Goal: Task Accomplishment & Management: Complete application form

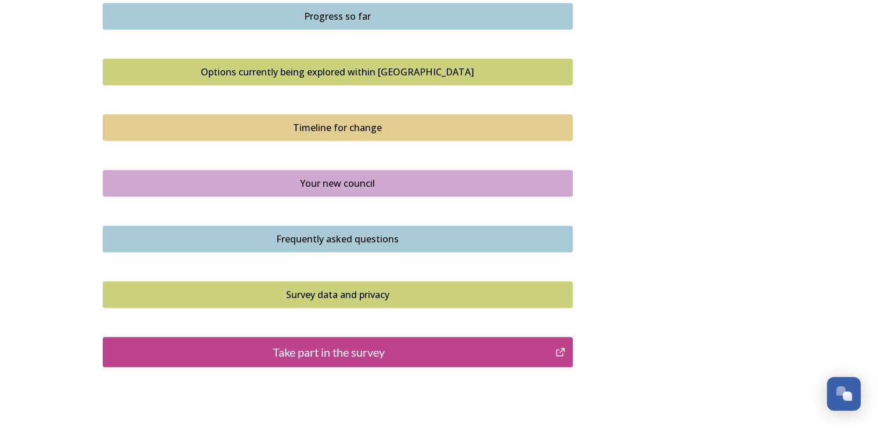
scroll to position [818, 0]
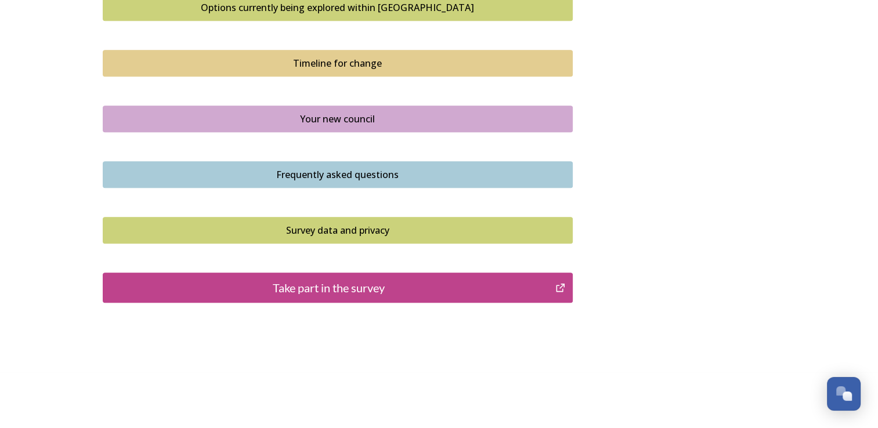
click at [399, 295] on button "Take part in the survey" at bounding box center [338, 288] width 470 height 30
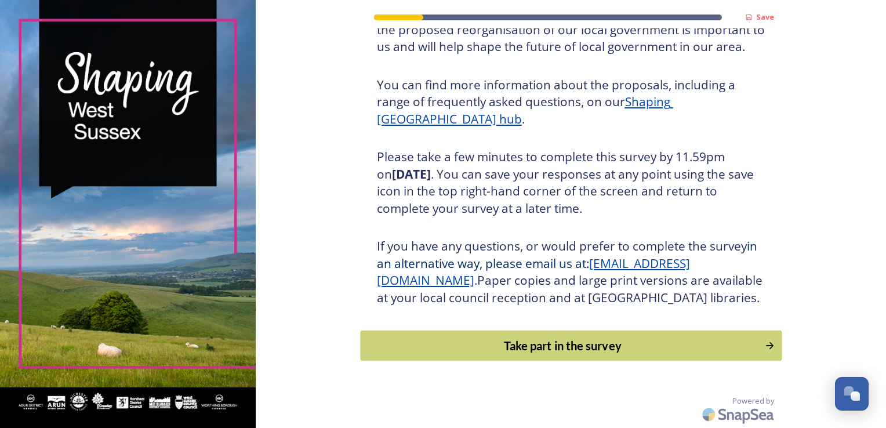
scroll to position [128, 0]
click at [539, 349] on div "Take part in the survey" at bounding box center [563, 345] width 392 height 17
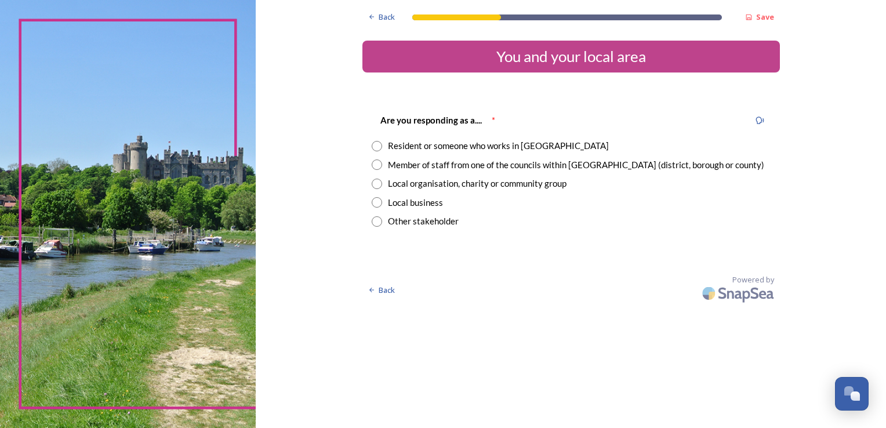
click at [380, 146] on input "radio" at bounding box center [377, 146] width 10 height 10
radio input "true"
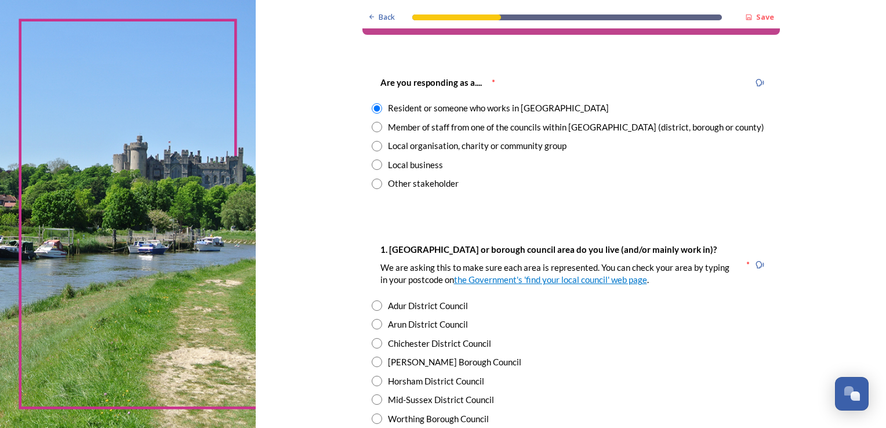
scroll to position [58, 0]
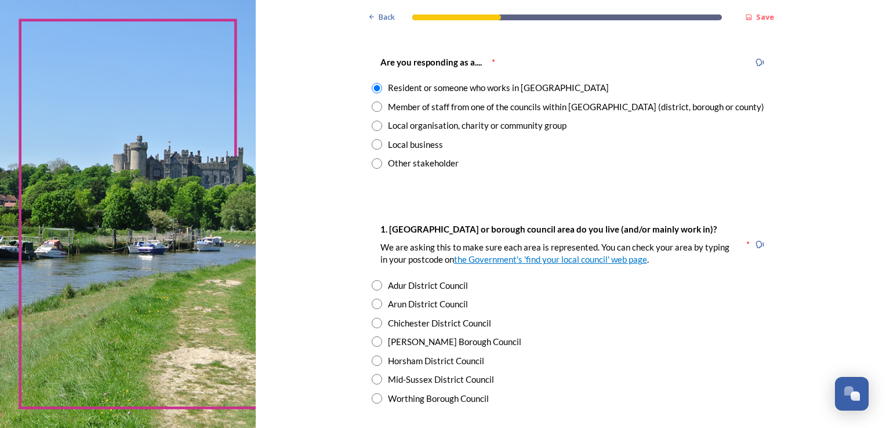
click at [422, 326] on div "Chichester District Council" at bounding box center [439, 323] width 103 height 13
radio input "true"
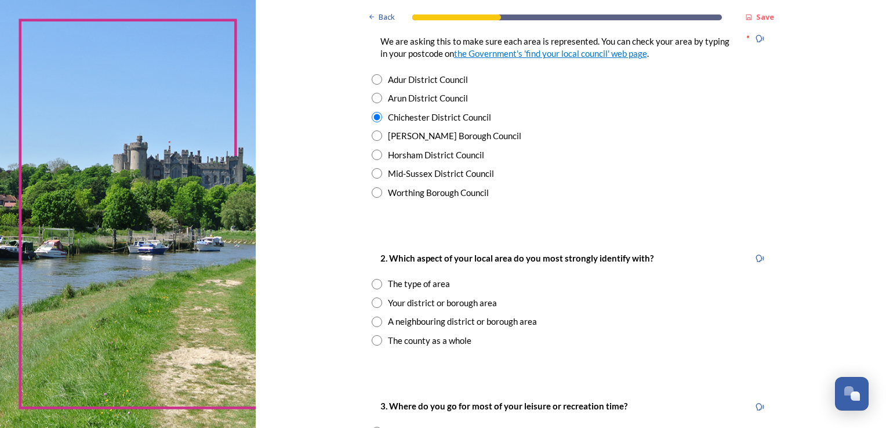
scroll to position [290, 0]
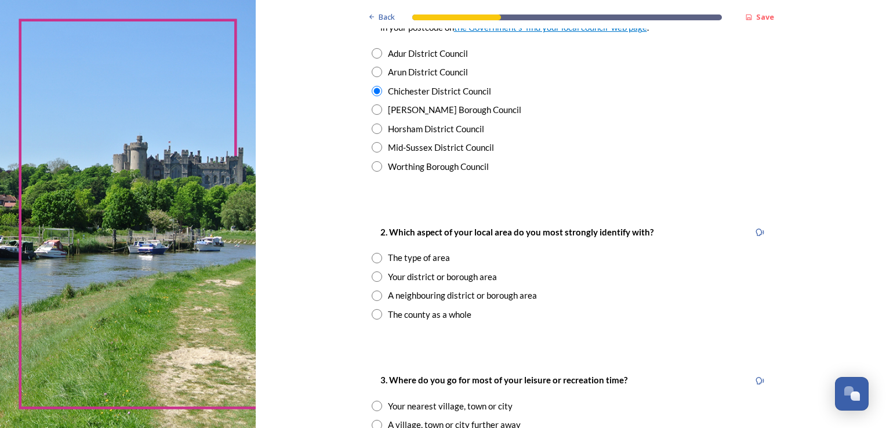
click at [374, 260] on input "radio" at bounding box center [377, 258] width 10 height 10
radio input "true"
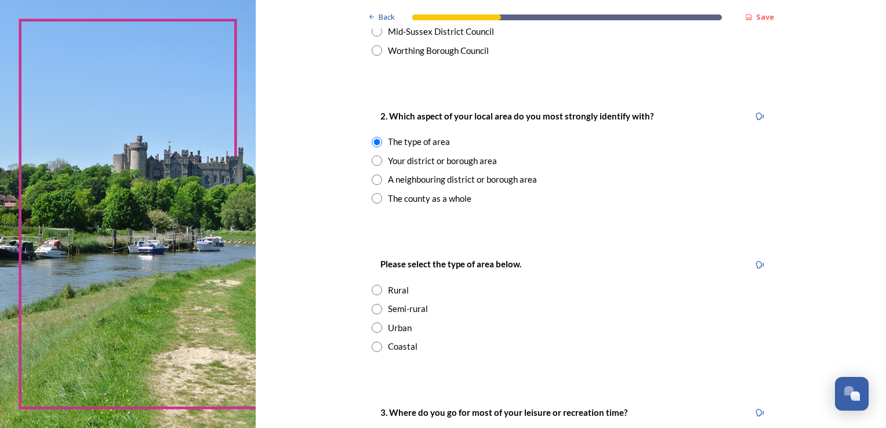
scroll to position [464, 0]
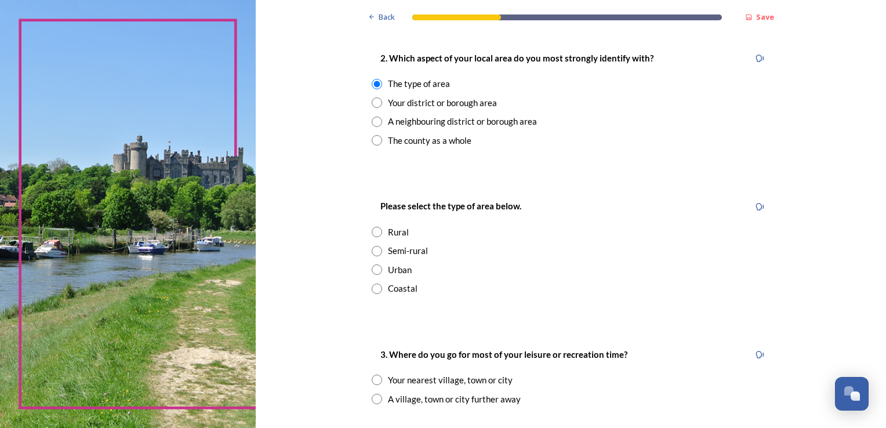
click at [374, 292] on input "radio" at bounding box center [377, 289] width 10 height 10
radio input "true"
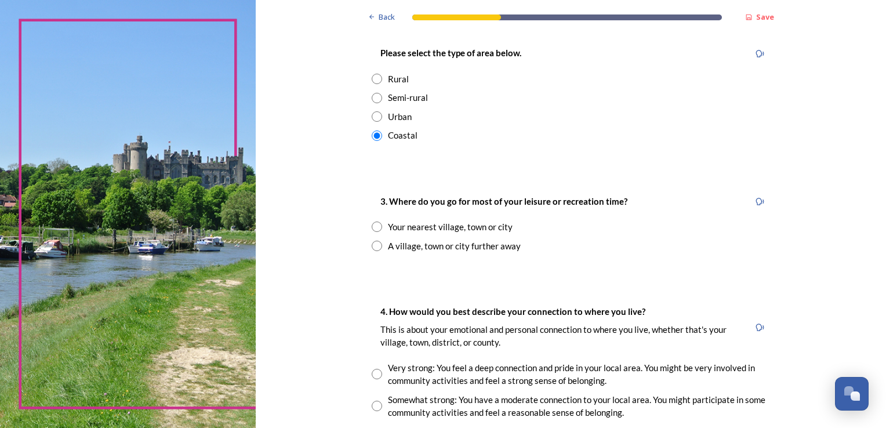
scroll to position [638, 0]
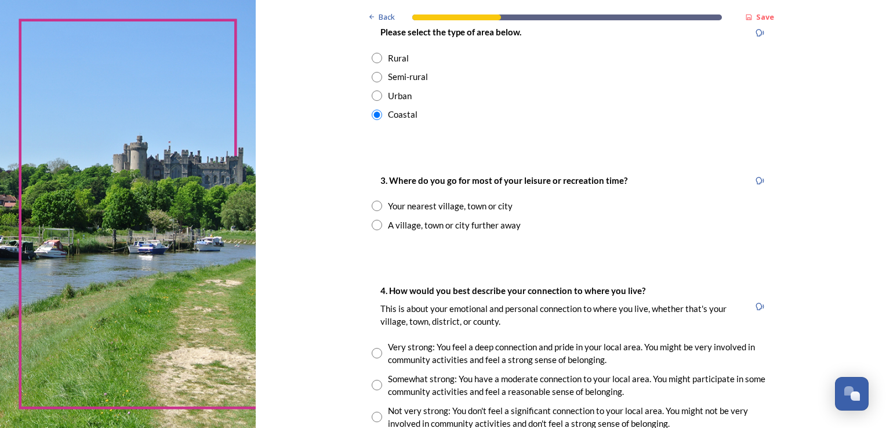
click at [372, 206] on input "radio" at bounding box center [377, 206] width 10 height 10
radio input "true"
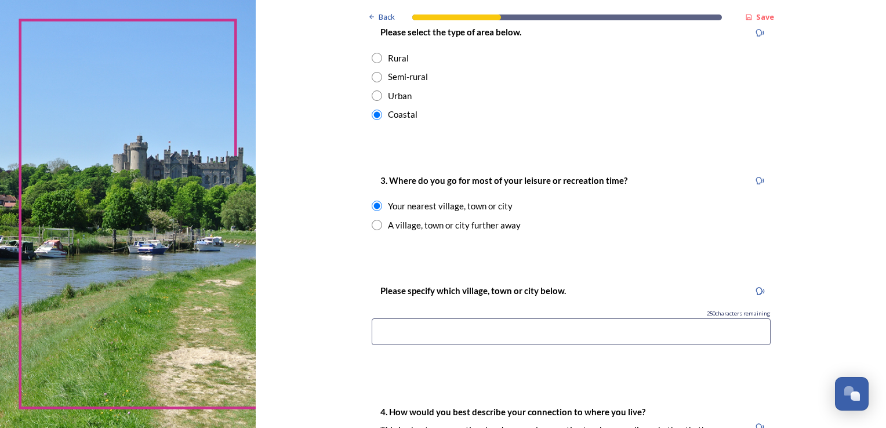
scroll to position [696, 0]
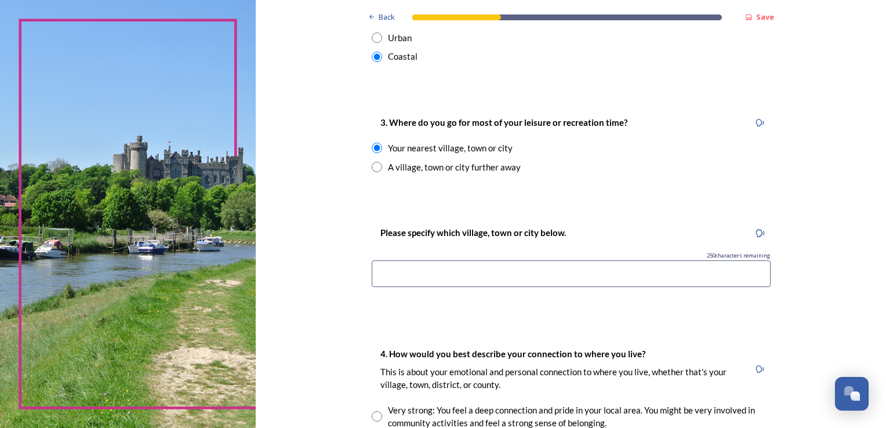
click at [429, 277] on input at bounding box center [571, 273] width 399 height 27
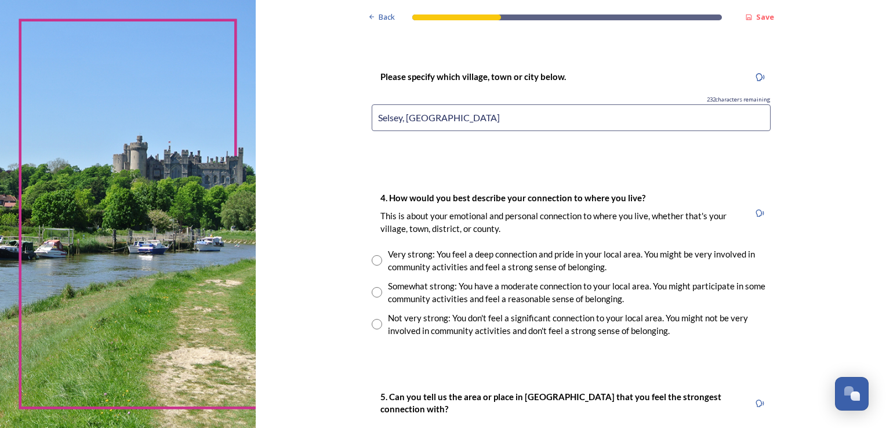
scroll to position [870, 0]
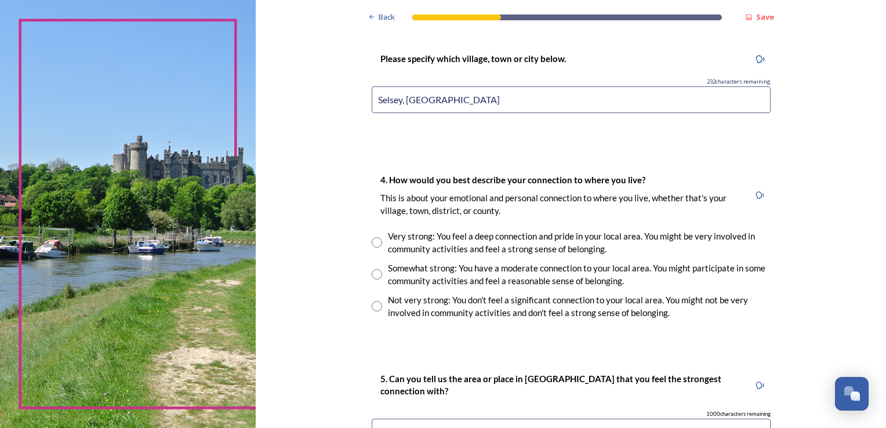
type input "Selsey, Chichester"
click at [374, 241] on input "radio" at bounding box center [377, 242] width 10 height 10
radio input "true"
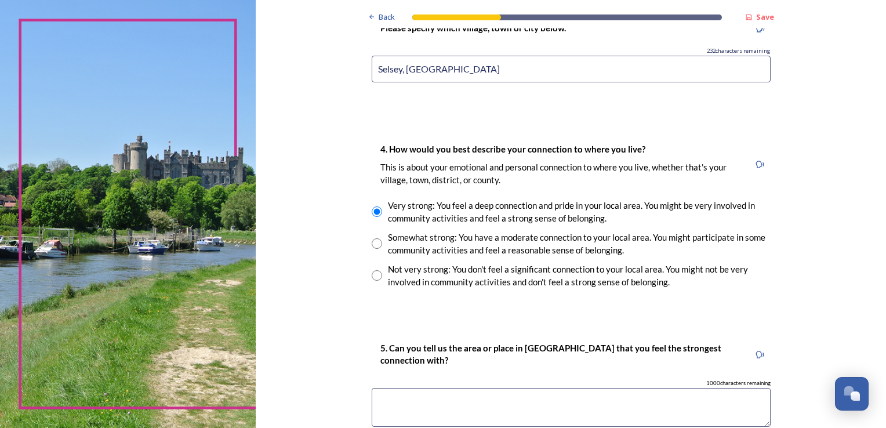
scroll to position [986, 0]
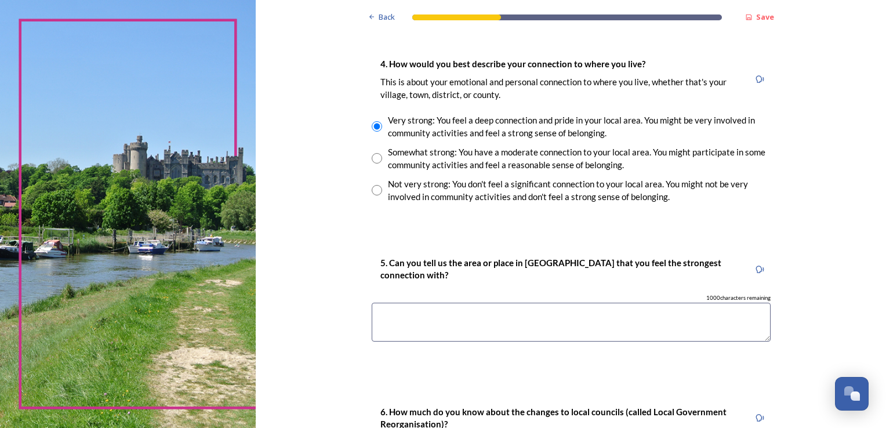
click at [400, 314] on textarea at bounding box center [571, 322] width 399 height 39
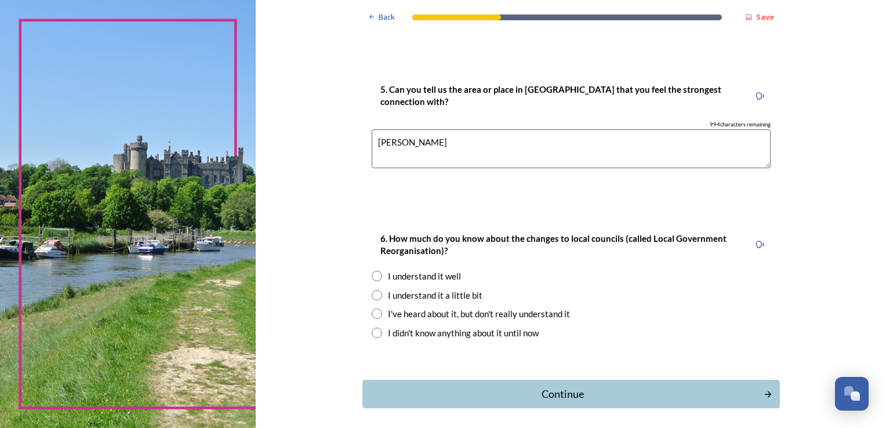
scroll to position [1160, 0]
type textarea "Selsey"
click at [375, 295] on input "radio" at bounding box center [377, 294] width 10 height 10
radio input "true"
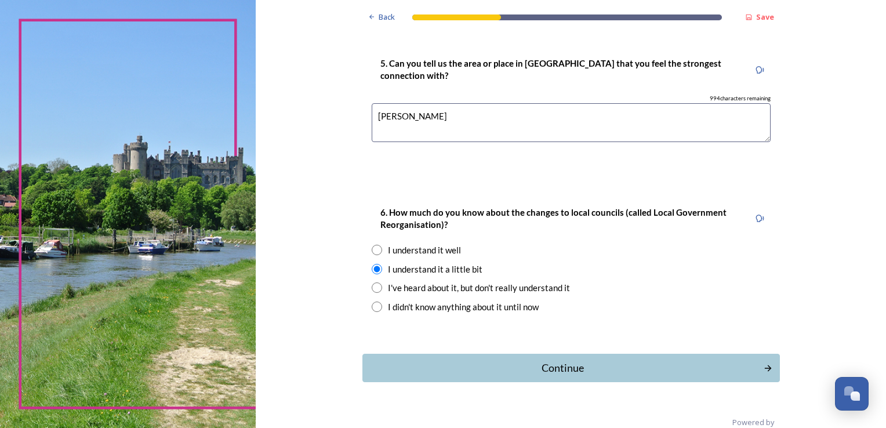
scroll to position [1206, 0]
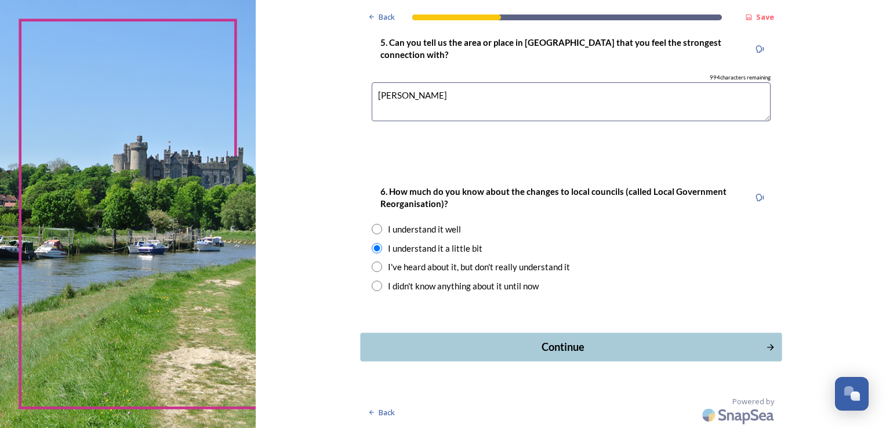
click at [568, 350] on div "Continue" at bounding box center [563, 347] width 393 height 16
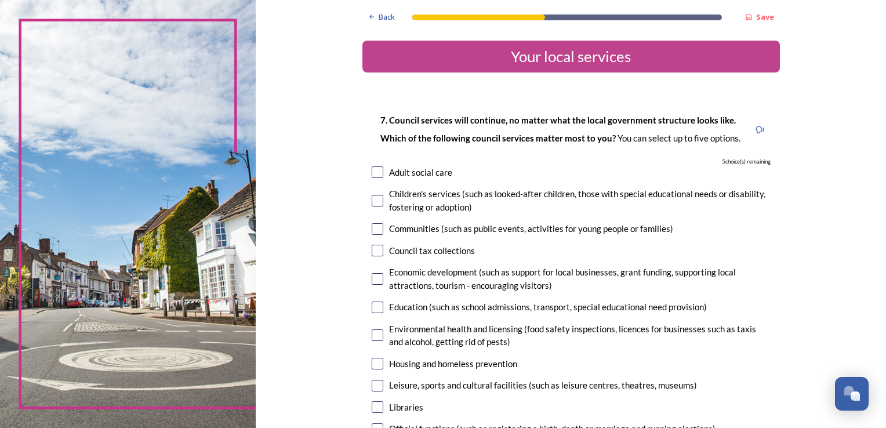
click at [372, 225] on input "checkbox" at bounding box center [378, 229] width 12 height 12
checkbox input "true"
click at [374, 201] on input "checkbox" at bounding box center [378, 201] width 12 height 12
checkbox input "true"
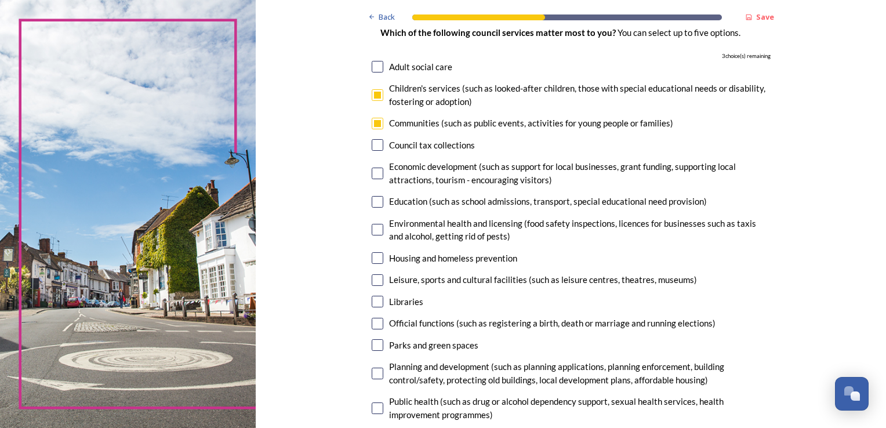
scroll to position [116, 0]
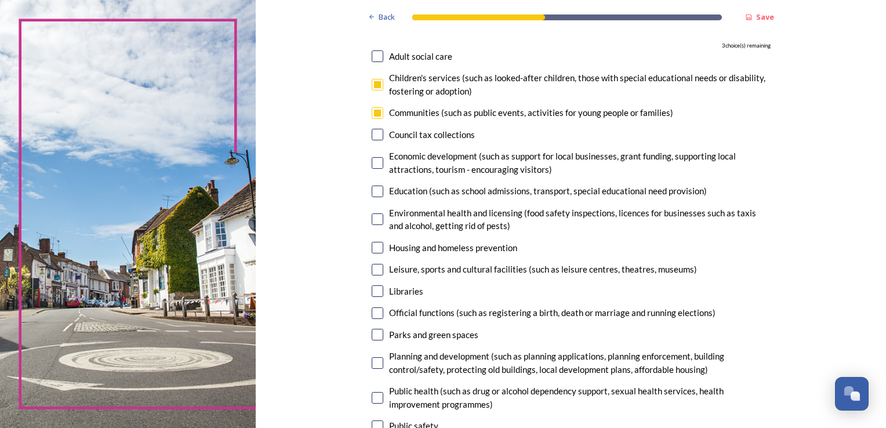
click at [372, 191] on input "checkbox" at bounding box center [378, 192] width 12 height 12
checkbox input "true"
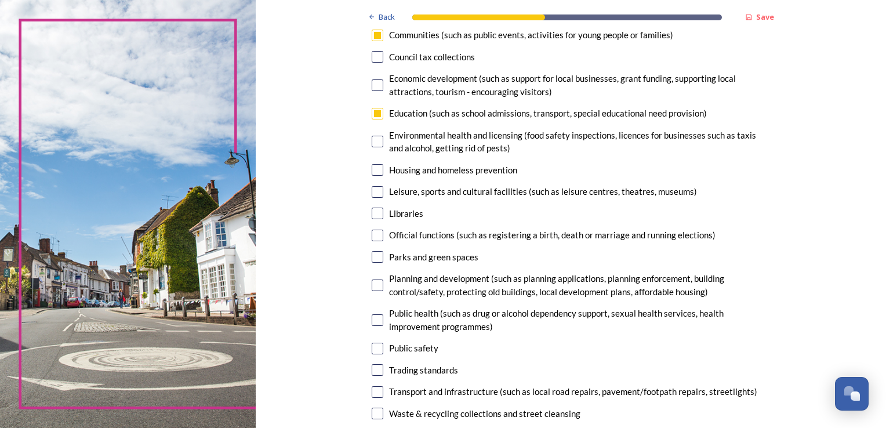
scroll to position [174, 0]
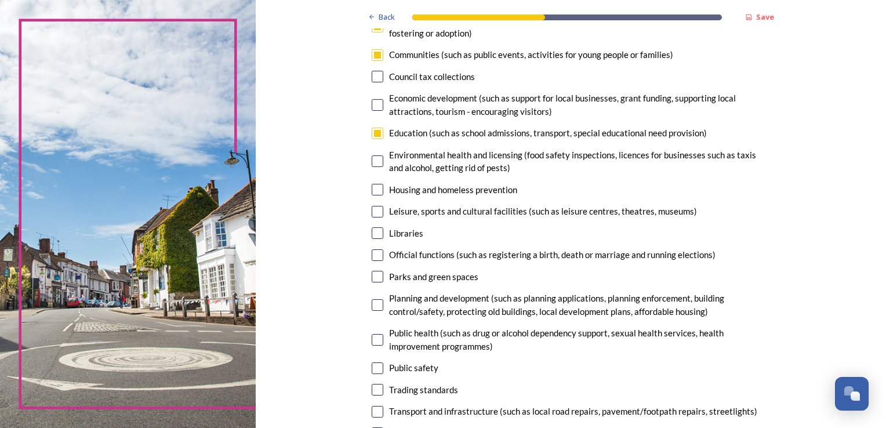
click at [372, 278] on input "checkbox" at bounding box center [378, 277] width 12 height 12
checkbox input "true"
click at [376, 234] on input "checkbox" at bounding box center [378, 233] width 12 height 12
checkbox input "true"
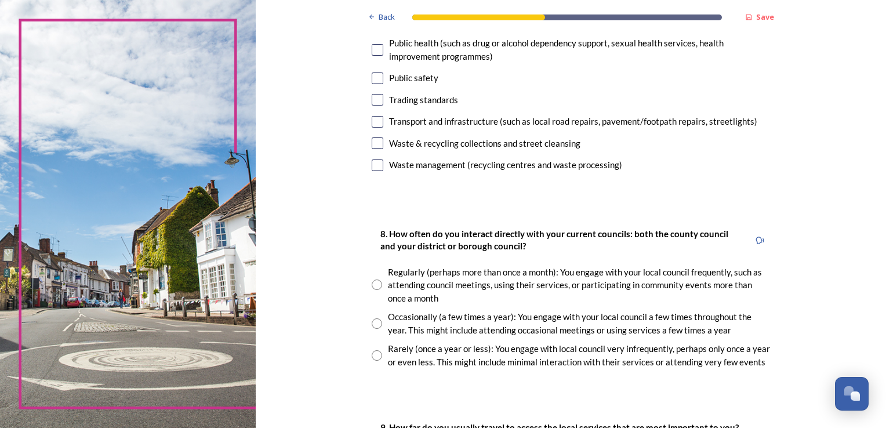
scroll to position [522, 0]
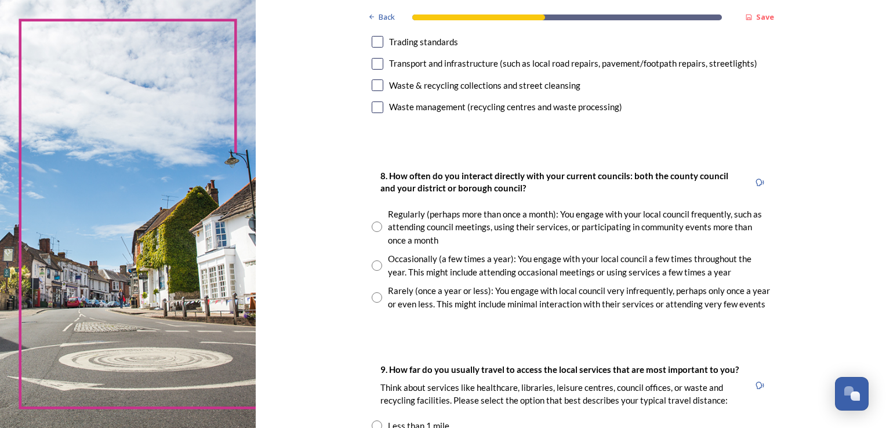
click at [375, 266] on input "radio" at bounding box center [377, 265] width 10 height 10
radio input "true"
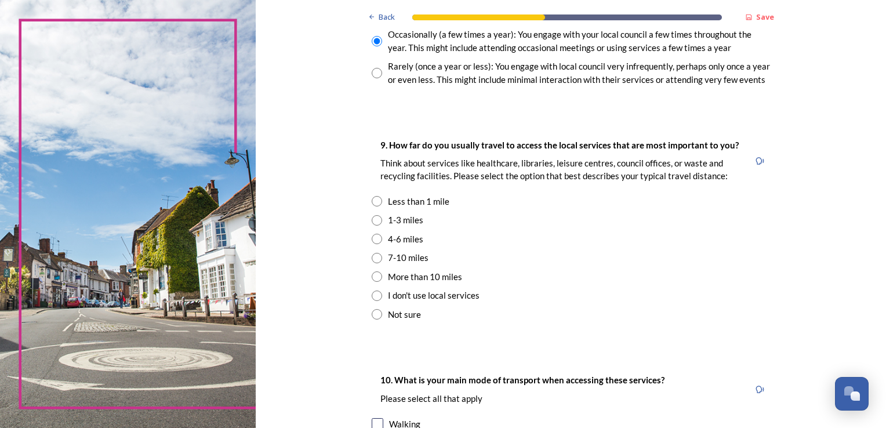
scroll to position [754, 0]
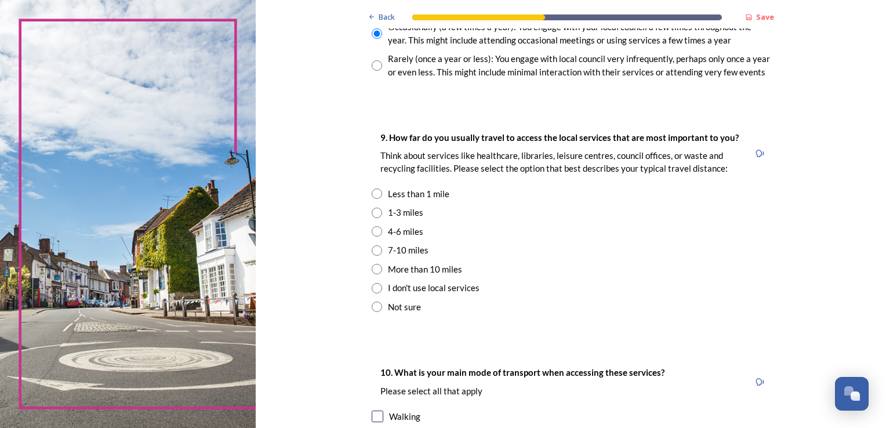
click at [376, 194] on input "radio" at bounding box center [377, 193] width 10 height 10
radio input "true"
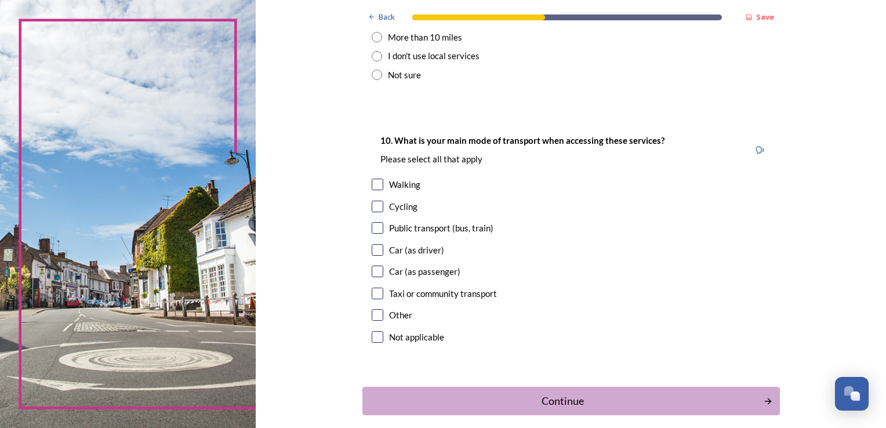
scroll to position [870, 0]
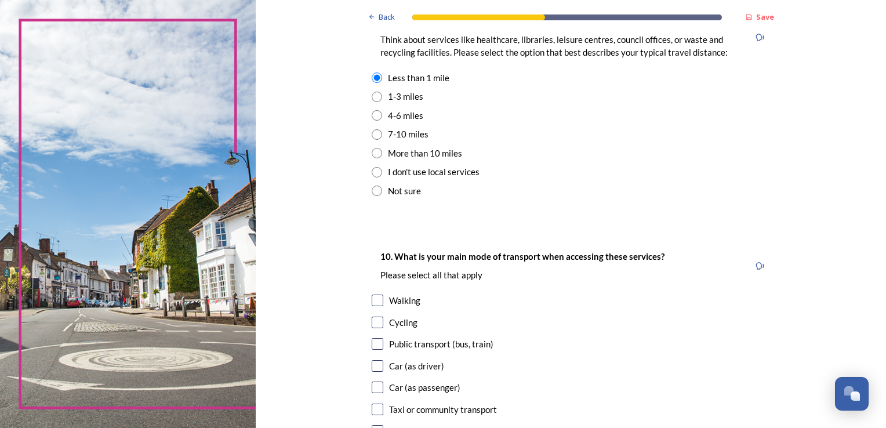
click at [372, 99] on input "radio" at bounding box center [377, 97] width 10 height 10
radio input "true"
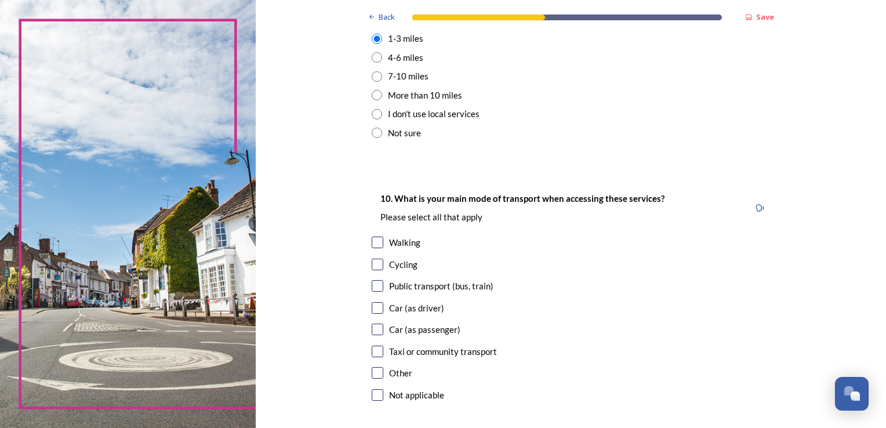
scroll to position [812, 0]
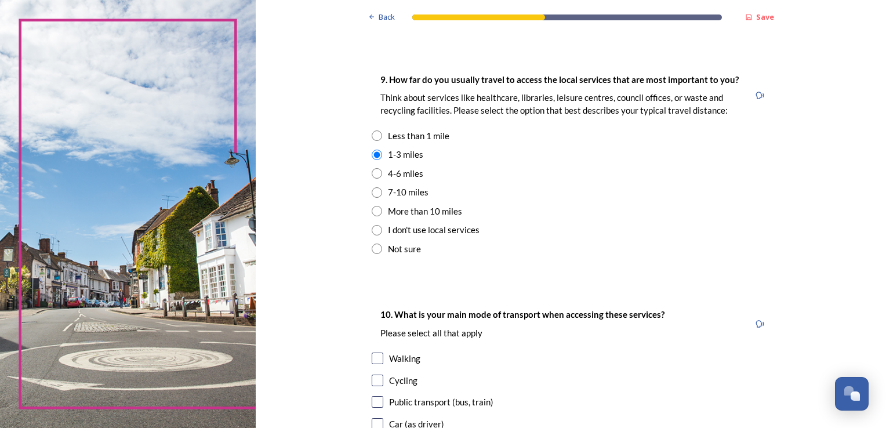
click at [375, 136] on input "radio" at bounding box center [377, 135] width 10 height 10
radio input "true"
click at [383, 359] on div "Walking" at bounding box center [571, 358] width 399 height 13
checkbox input "true"
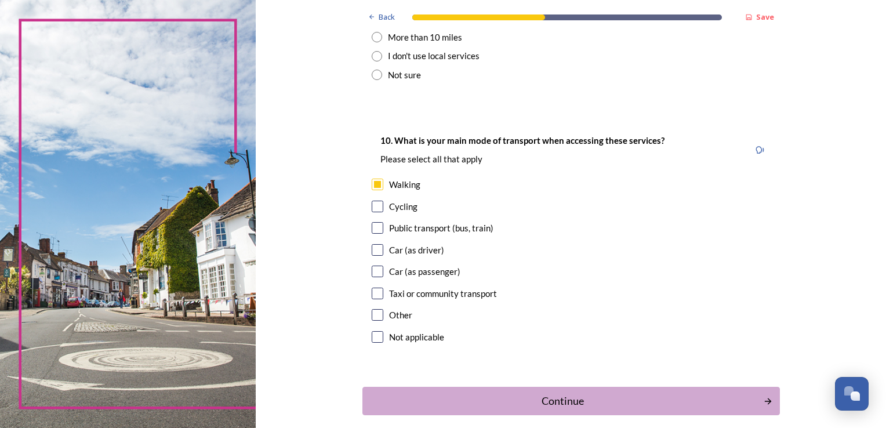
scroll to position [1040, 0]
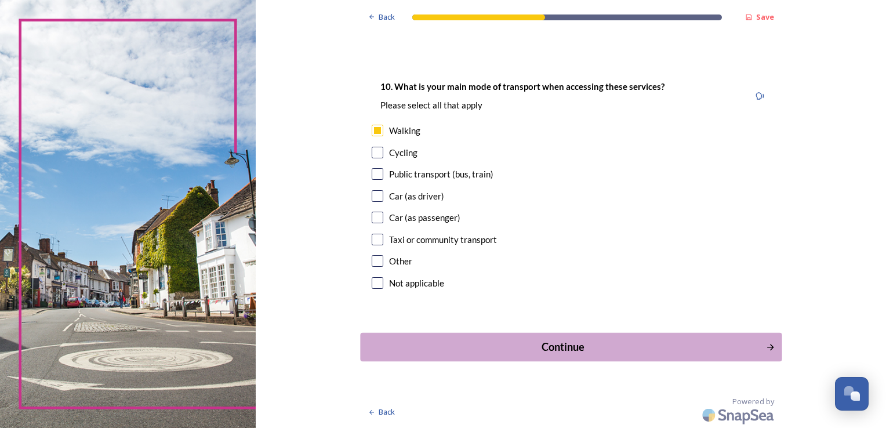
click at [560, 345] on div "Continue" at bounding box center [563, 347] width 393 height 16
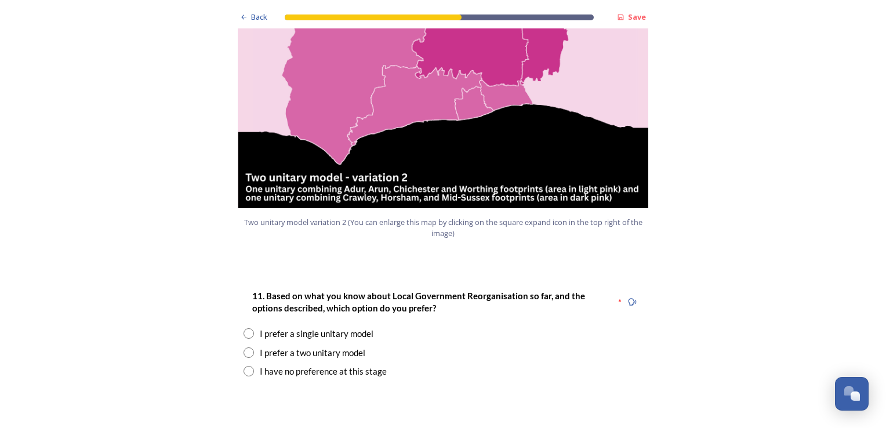
scroll to position [1392, 0]
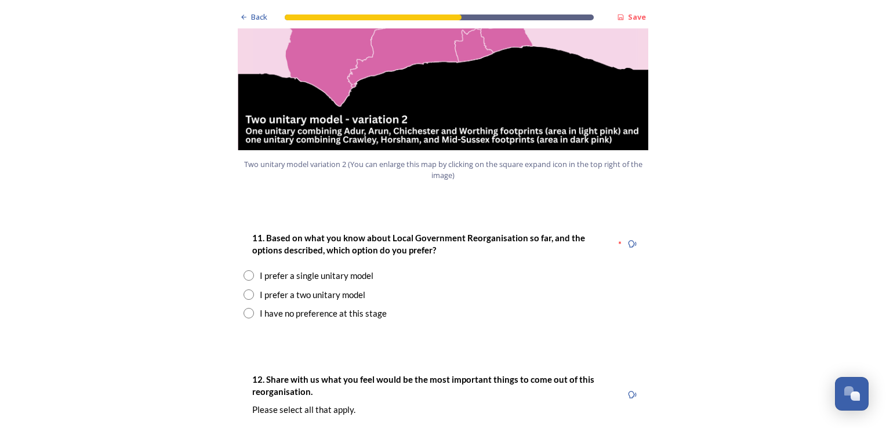
click at [244, 289] on input "radio" at bounding box center [249, 294] width 10 height 10
radio input "true"
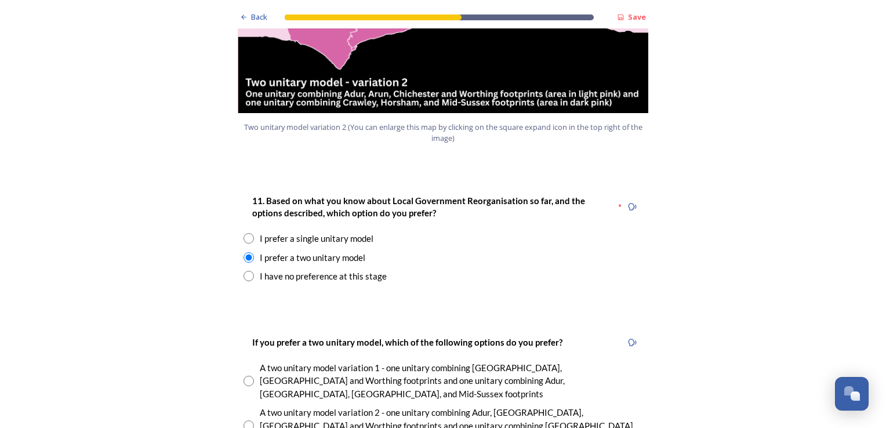
scroll to position [1450, 0]
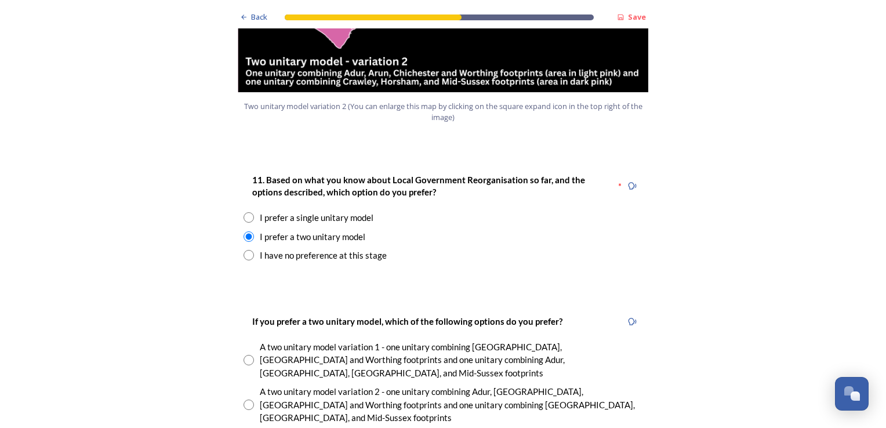
click at [248, 355] on input "radio" at bounding box center [249, 360] width 10 height 10
radio input "true"
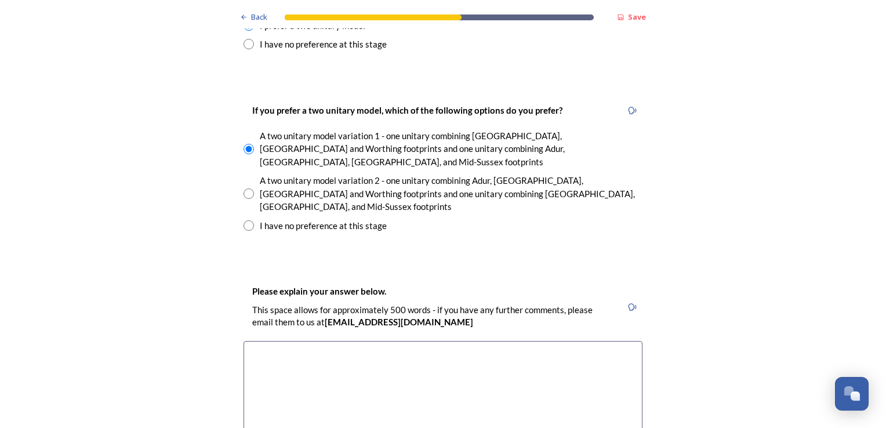
scroll to position [1682, 0]
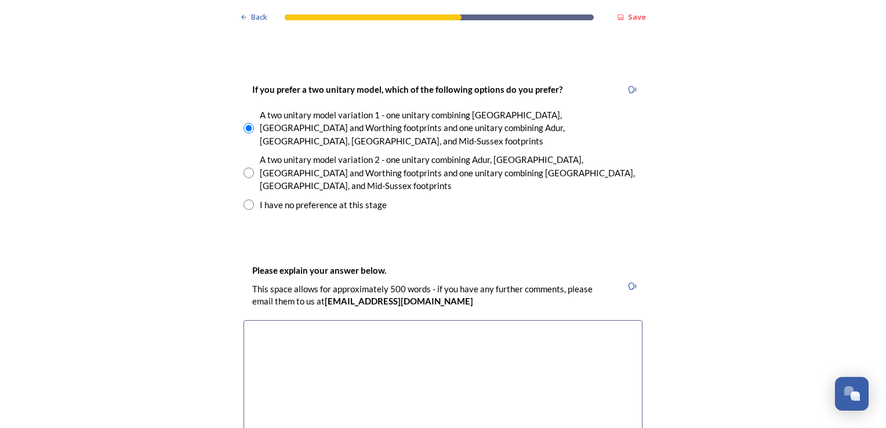
click at [304, 320] on textarea at bounding box center [443, 385] width 399 height 130
paste textarea "A single unitary authority risks being too large and remote, losing sight of th…"
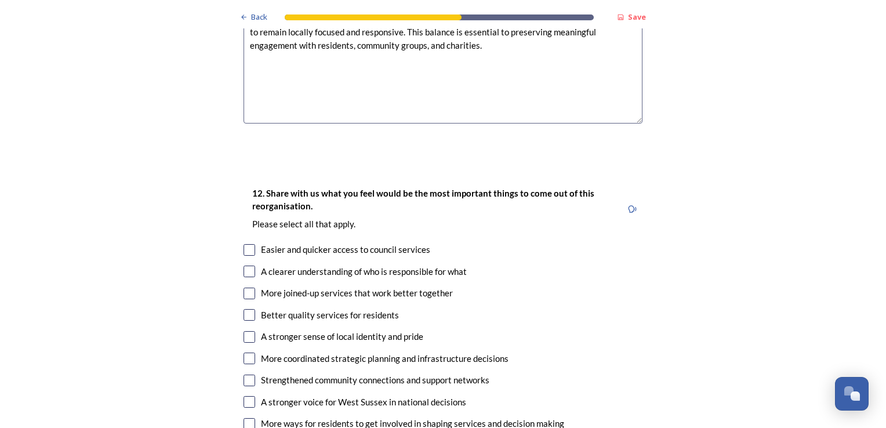
scroll to position [2030, 0]
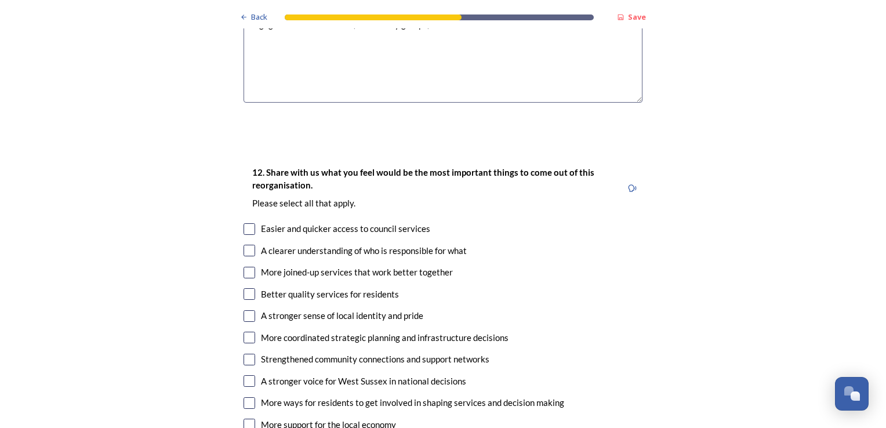
type textarea "A single unitary authority risks being too large and remote, losing sight of th…"
click at [244, 288] on input "checkbox" at bounding box center [250, 294] width 12 height 12
checkbox input "true"
click at [245, 354] on input "checkbox" at bounding box center [250, 360] width 12 height 12
checkbox input "true"
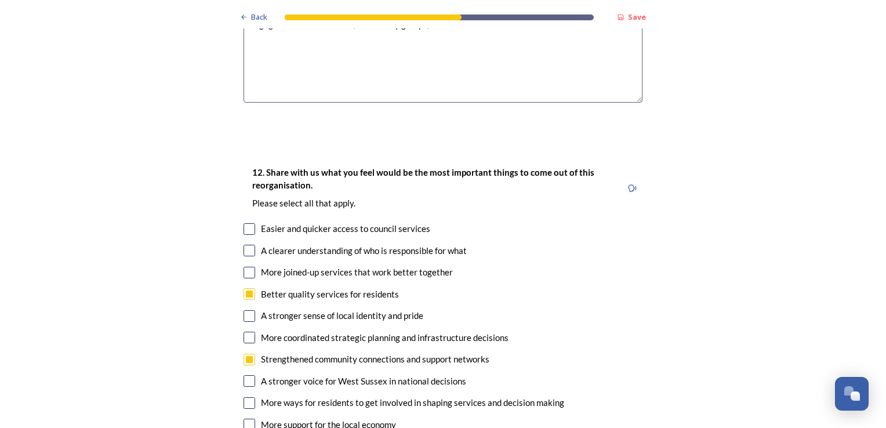
click at [248, 419] on input "checkbox" at bounding box center [250, 425] width 12 height 12
checkbox input "true"
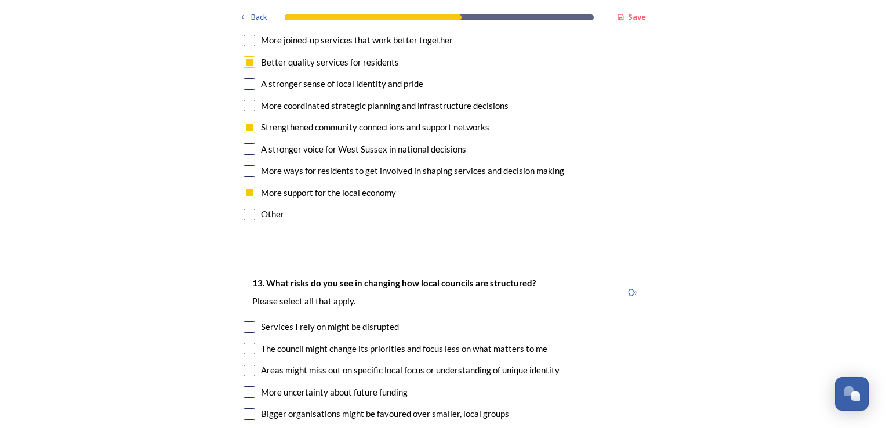
scroll to position [2320, 0]
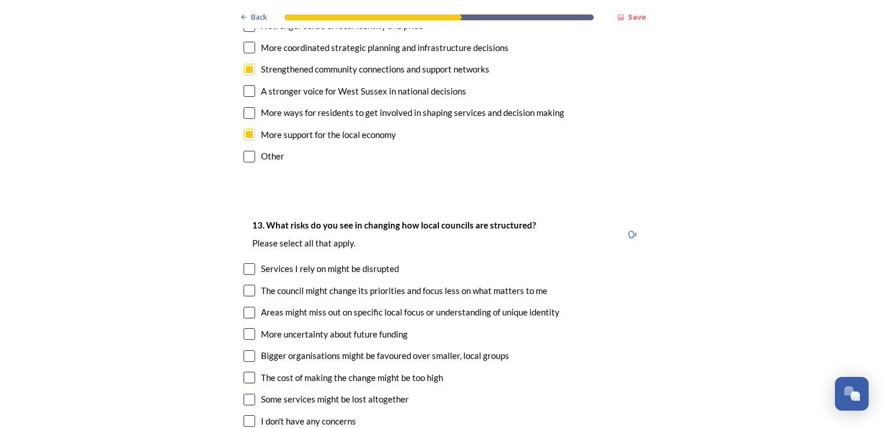
click at [246, 285] on input "checkbox" at bounding box center [250, 291] width 12 height 12
checkbox input "true"
click at [249, 307] on input "checkbox" at bounding box center [250, 313] width 12 height 12
checkbox input "true"
click at [246, 328] on input "checkbox" at bounding box center [250, 334] width 12 height 12
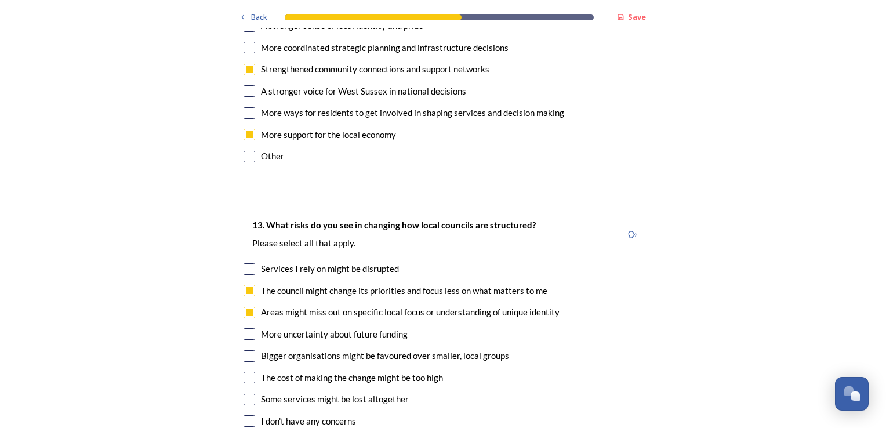
checkbox input "true"
click at [248, 394] on input "checkbox" at bounding box center [250, 400] width 12 height 12
checkbox input "true"
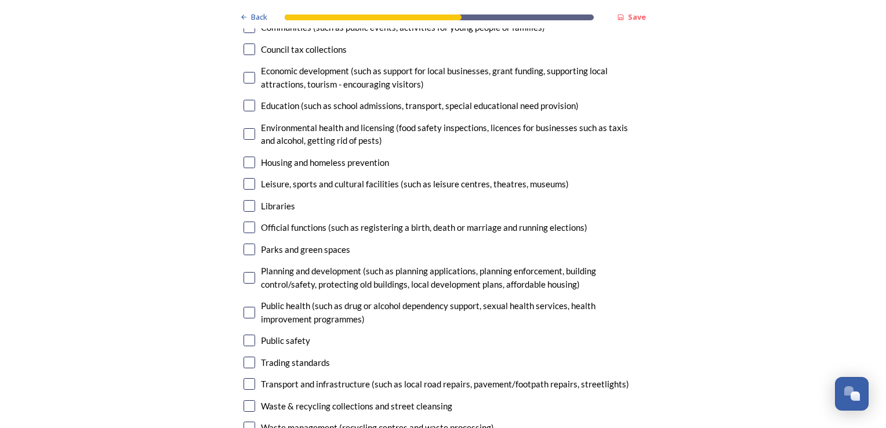
scroll to position [2958, 0]
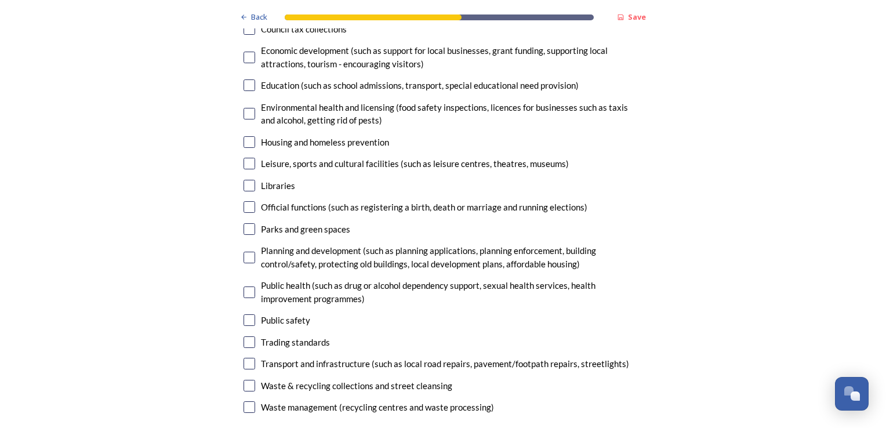
click at [246, 357] on div "Transport and infrastructure (such as local road repairs, pavement/footpath rep…" at bounding box center [443, 363] width 399 height 13
checkbox input "true"
click at [246, 401] on input "checkbox" at bounding box center [250, 407] width 12 height 12
checkbox input "true"
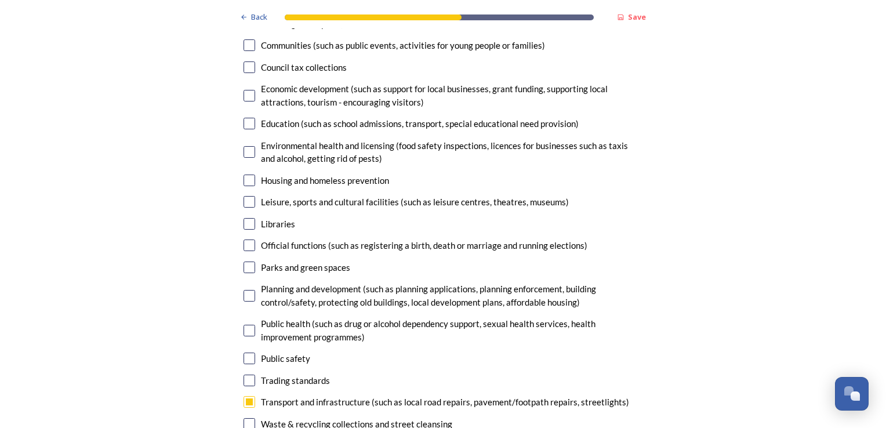
scroll to position [2900, 0]
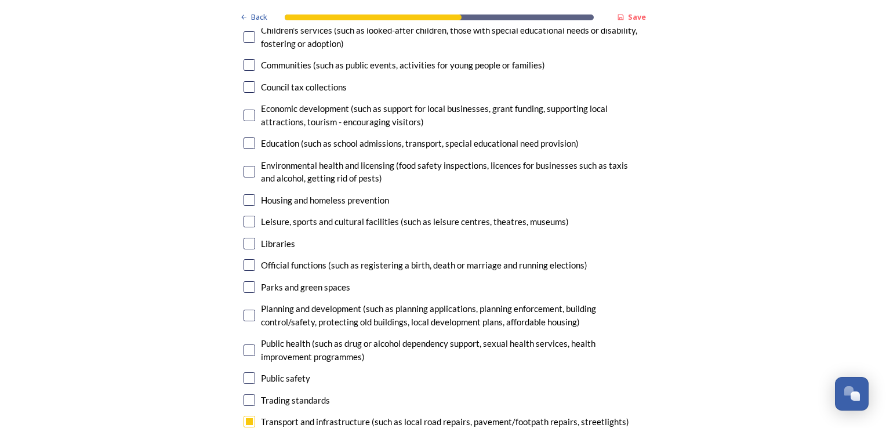
click at [248, 137] on input "checkbox" at bounding box center [250, 143] width 12 height 12
checkbox input "true"
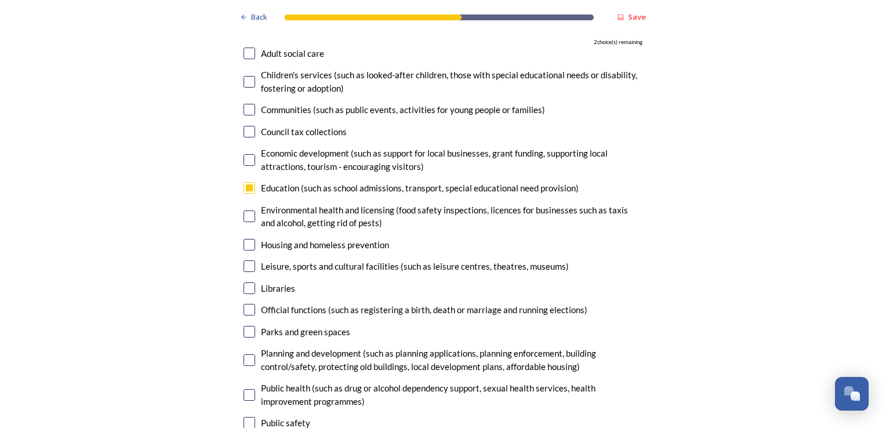
scroll to position [2784, 0]
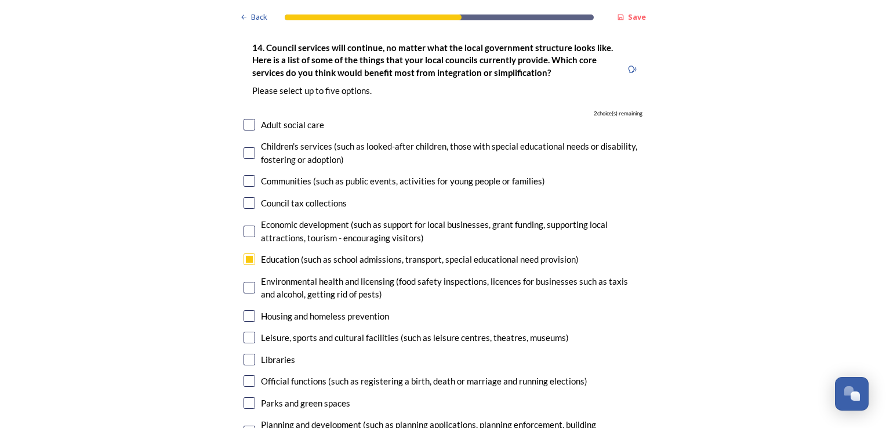
click at [248, 119] on input "checkbox" at bounding box center [250, 125] width 12 height 12
checkbox input "true"
click at [248, 147] on input "checkbox" at bounding box center [250, 153] width 12 height 12
checkbox input "true"
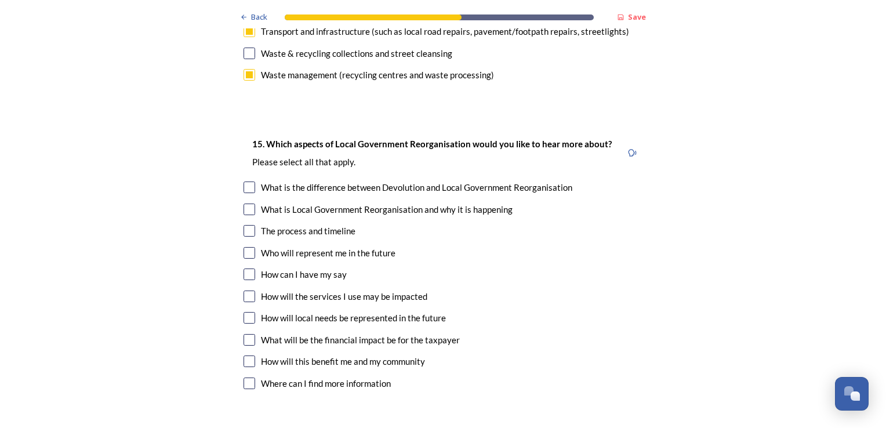
scroll to position [3306, 0]
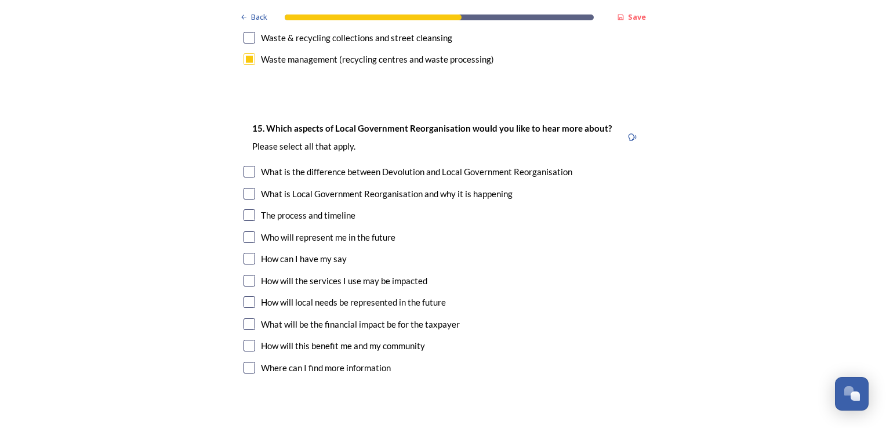
click at [245, 209] on input "checkbox" at bounding box center [250, 215] width 12 height 12
checkbox input "true"
click at [248, 231] on input "checkbox" at bounding box center [250, 237] width 12 height 12
checkbox input "true"
click at [244, 275] on input "checkbox" at bounding box center [250, 281] width 12 height 12
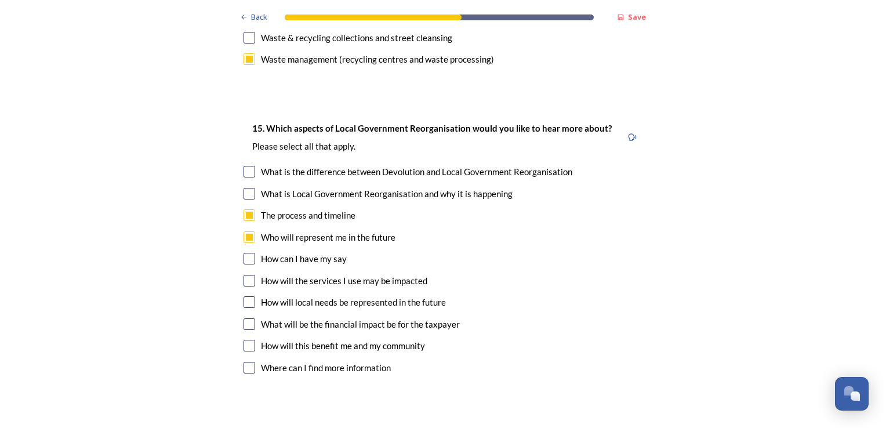
checkbox input "true"
click at [244, 340] on input "checkbox" at bounding box center [250, 346] width 12 height 12
checkbox input "true"
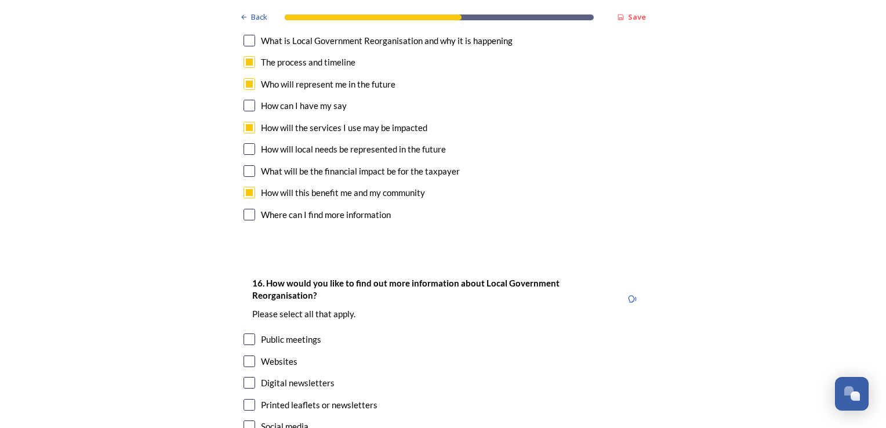
scroll to position [3480, 0]
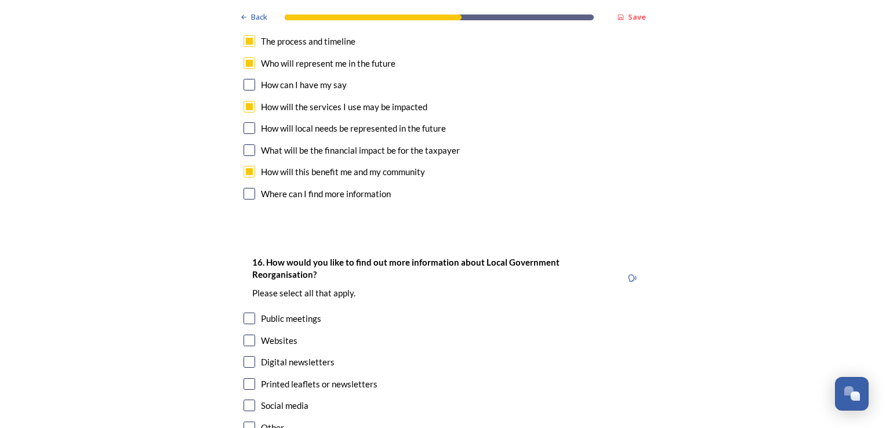
click at [296, 356] on div "Digital newsletters" at bounding box center [298, 362] width 74 height 13
checkbox input "true"
click at [261, 334] on div "Websites" at bounding box center [279, 340] width 37 height 13
checkbox input "true"
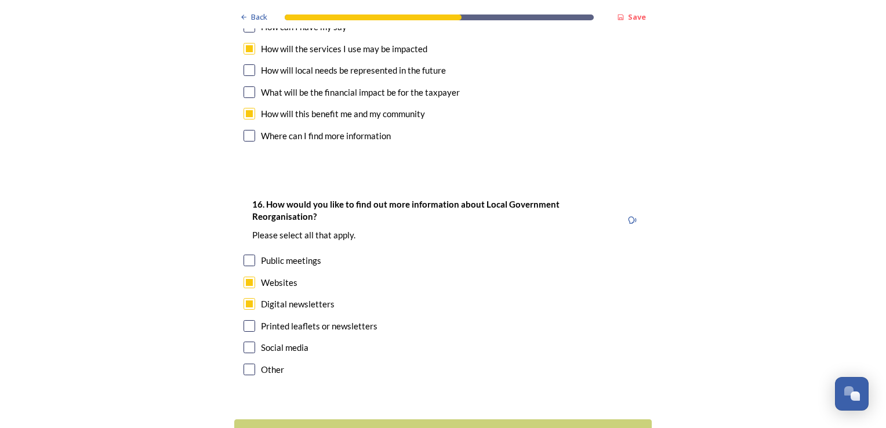
scroll to position [3563, 0]
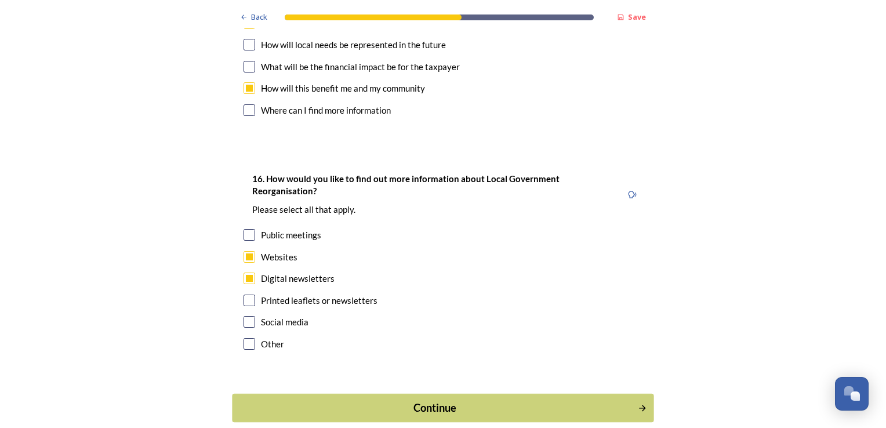
click at [465, 400] on div "Continue" at bounding box center [435, 408] width 393 height 16
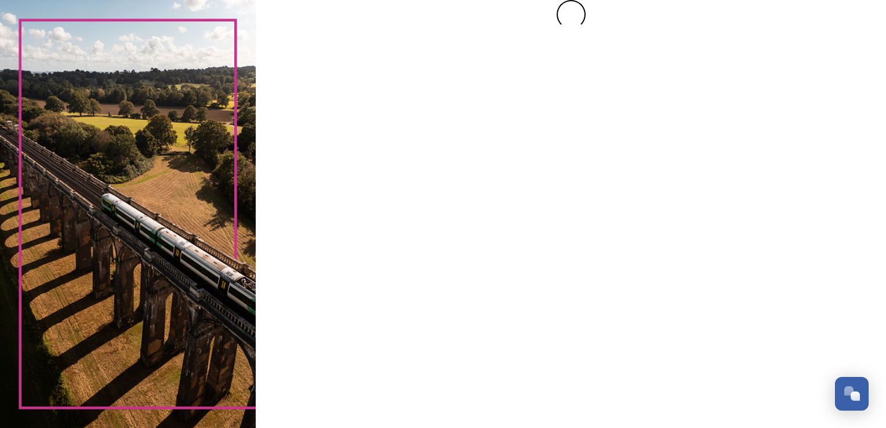
scroll to position [0, 0]
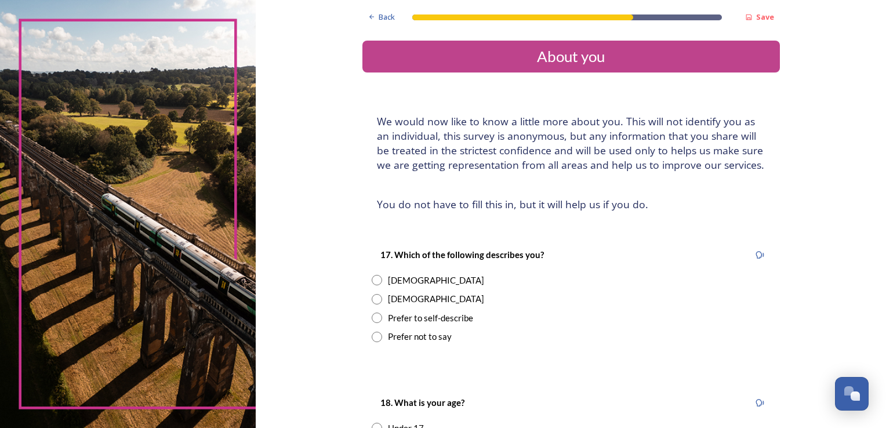
click at [390, 281] on div "Female" at bounding box center [436, 280] width 96 height 13
radio input "true"
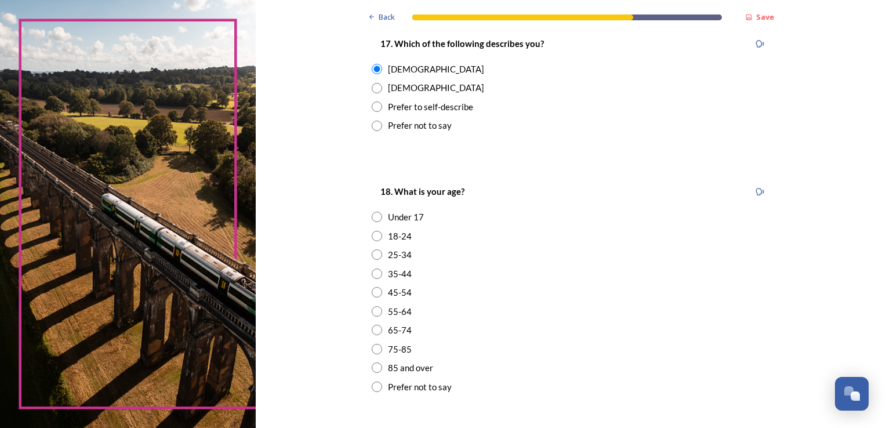
scroll to position [232, 0]
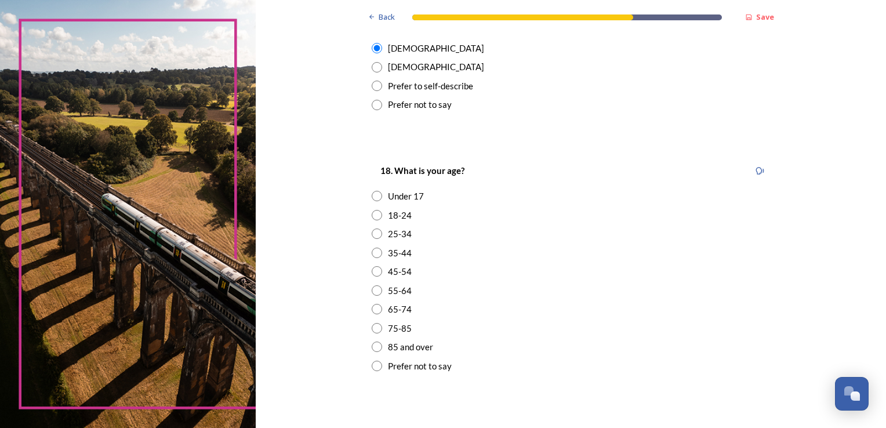
click at [372, 271] on input "radio" at bounding box center [377, 271] width 10 height 10
radio input "true"
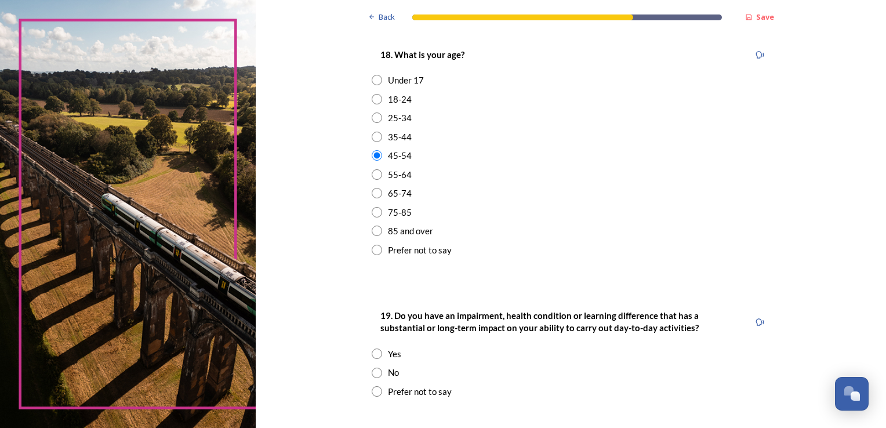
scroll to position [406, 0]
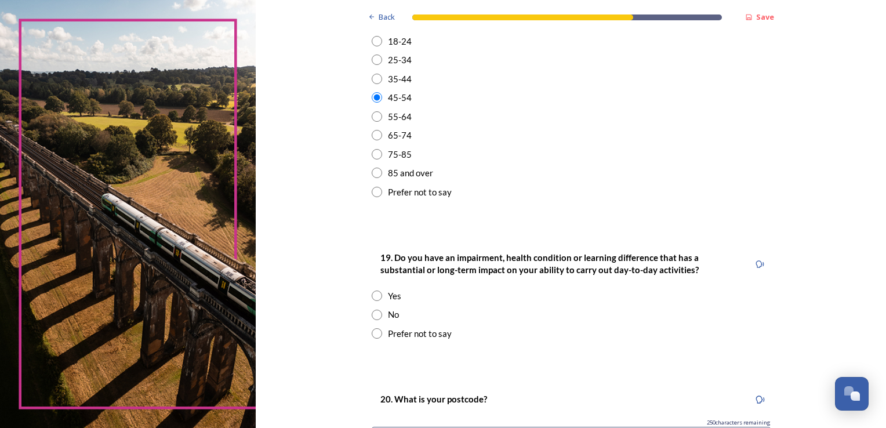
click at [372, 318] on input "radio" at bounding box center [377, 315] width 10 height 10
radio input "true"
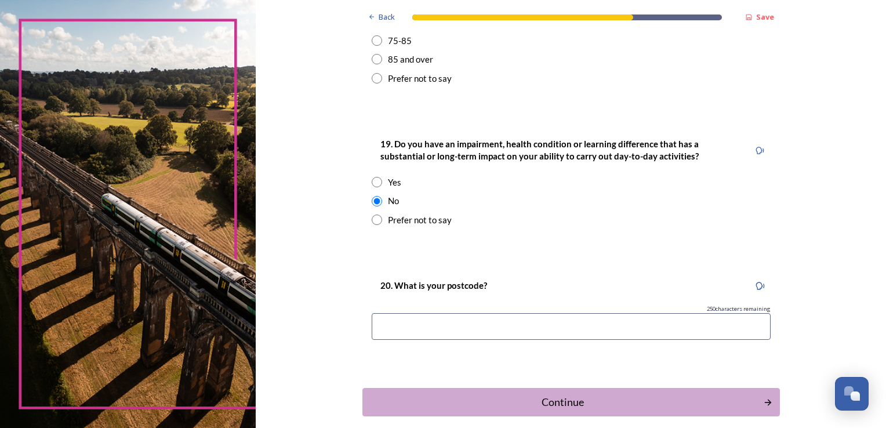
scroll to position [522, 0]
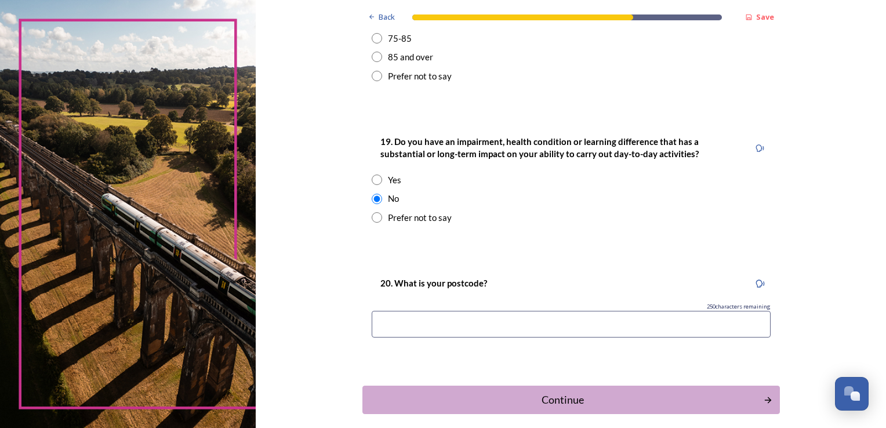
click at [527, 326] on input at bounding box center [571, 324] width 399 height 27
type input "PO20 0LF"
click at [539, 397] on div "Continue" at bounding box center [563, 400] width 393 height 16
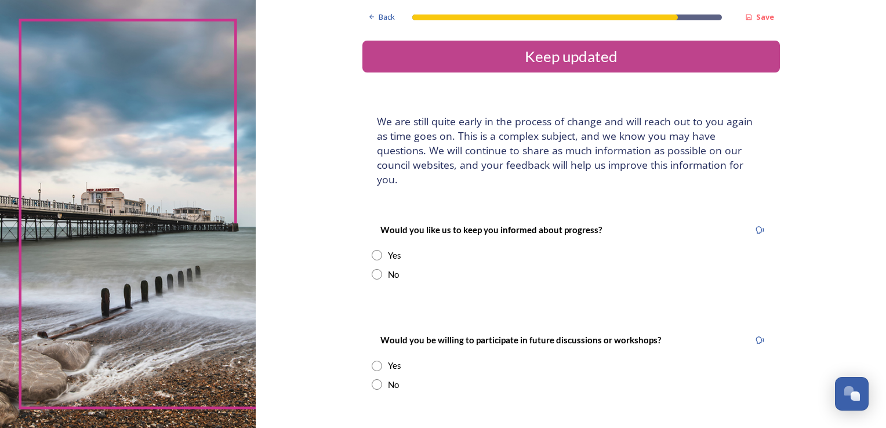
click at [376, 250] on input "radio" at bounding box center [377, 255] width 10 height 10
radio input "true"
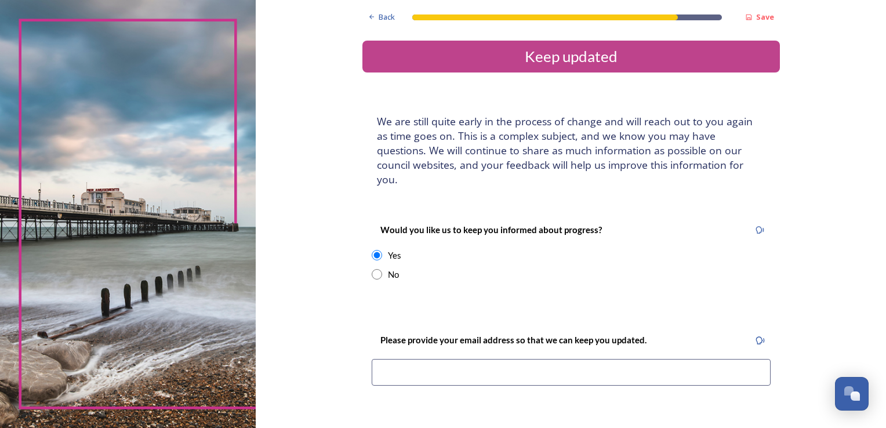
click at [441, 359] on input at bounding box center [571, 372] width 399 height 27
type input "kateclarke123@gmail.com"
click at [689, 409] on div "Back Save Keep updated We are still quite early in the process of change and wi…" at bounding box center [571, 358] width 418 height 717
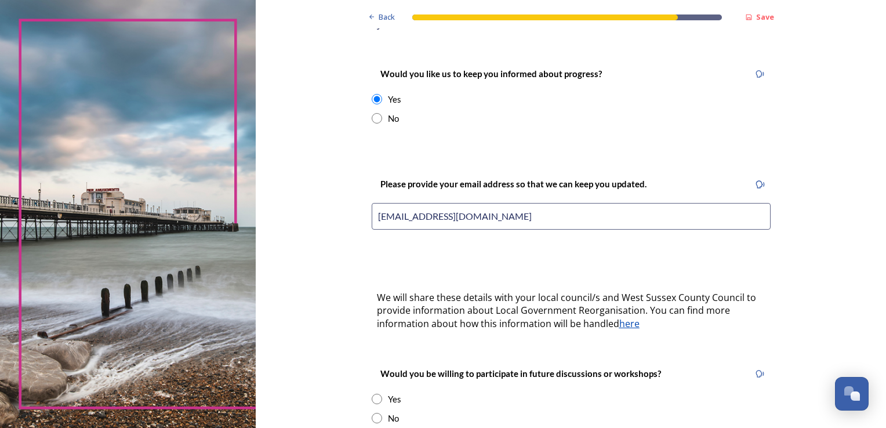
scroll to position [174, 0]
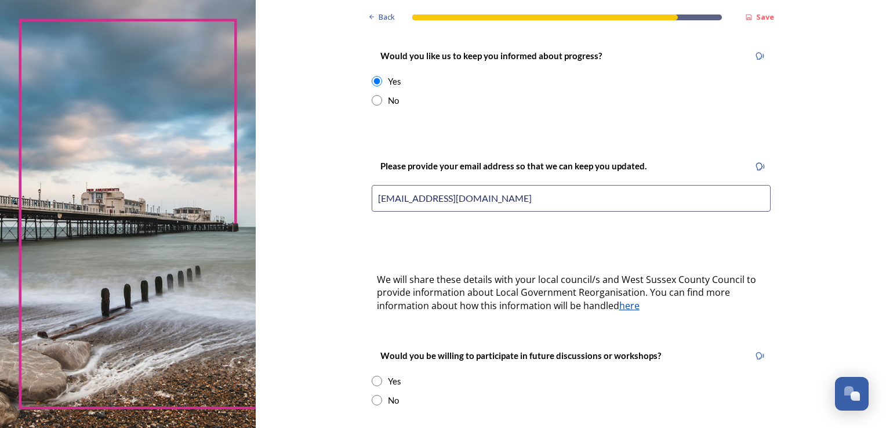
click at [375, 376] on input "radio" at bounding box center [377, 381] width 10 height 10
radio input "true"
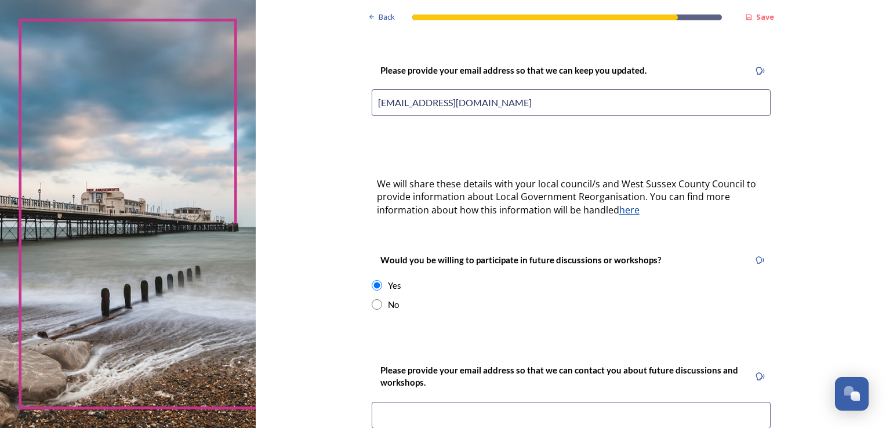
scroll to position [290, 0]
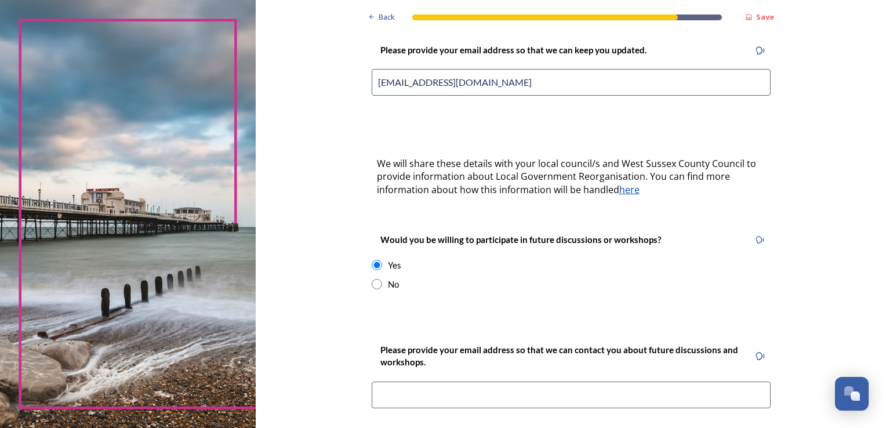
click at [506, 382] on input at bounding box center [571, 395] width 399 height 27
type input "kate.clarke@vaac.org.uk"
click at [548, 309] on div "Back Save Keep updated We are still quite early in the process of change and wi…" at bounding box center [571, 169] width 418 height 919
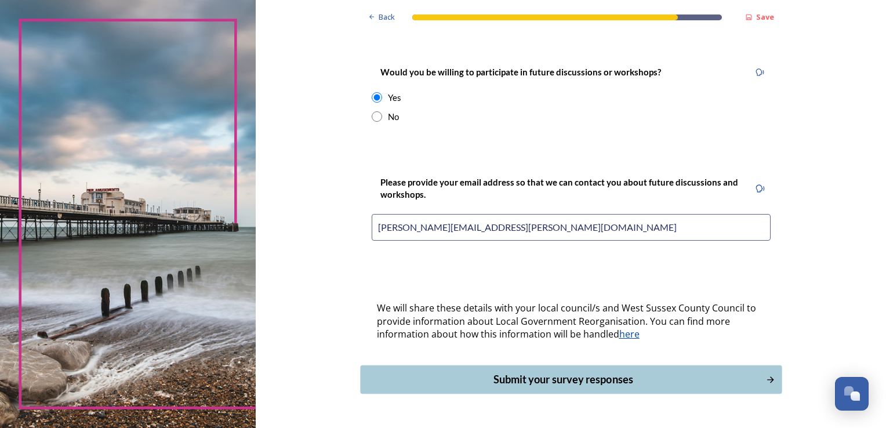
scroll to position [464, 0]
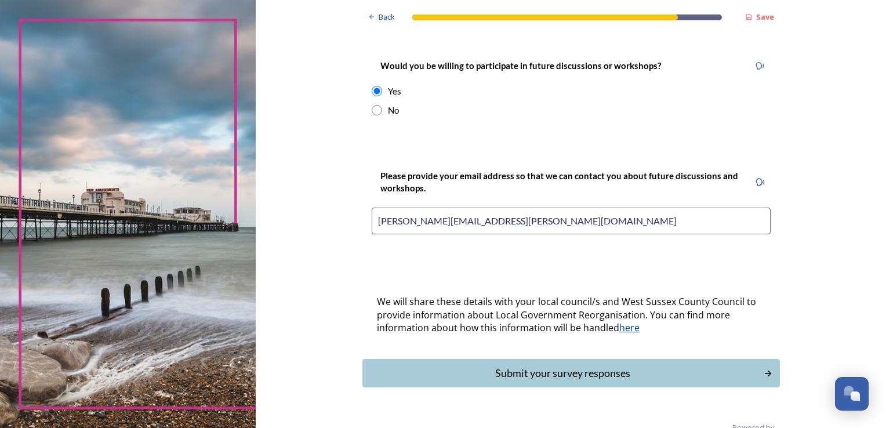
click at [372, 105] on input "radio" at bounding box center [377, 110] width 10 height 10
radio input "true"
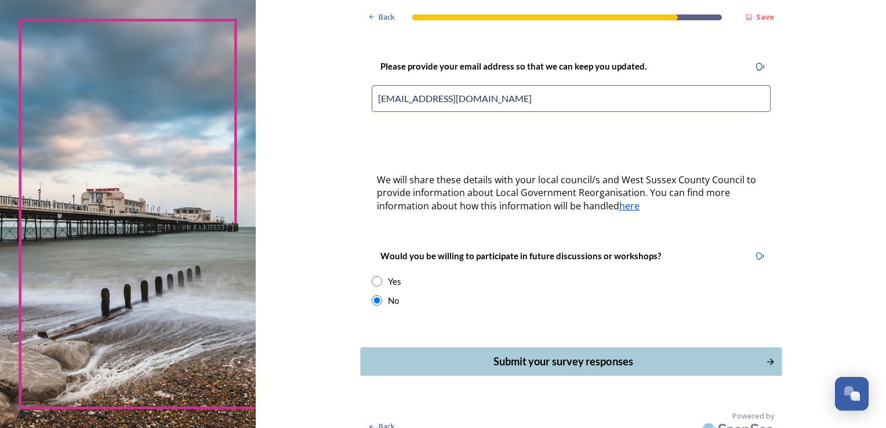
click at [542, 354] on div "Submit your survey responses" at bounding box center [563, 362] width 393 height 16
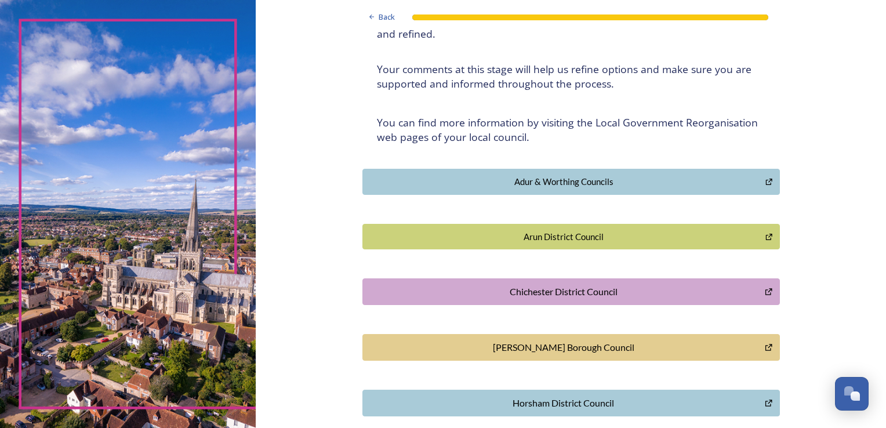
scroll to position [0, 0]
